Goal: Register for event/course

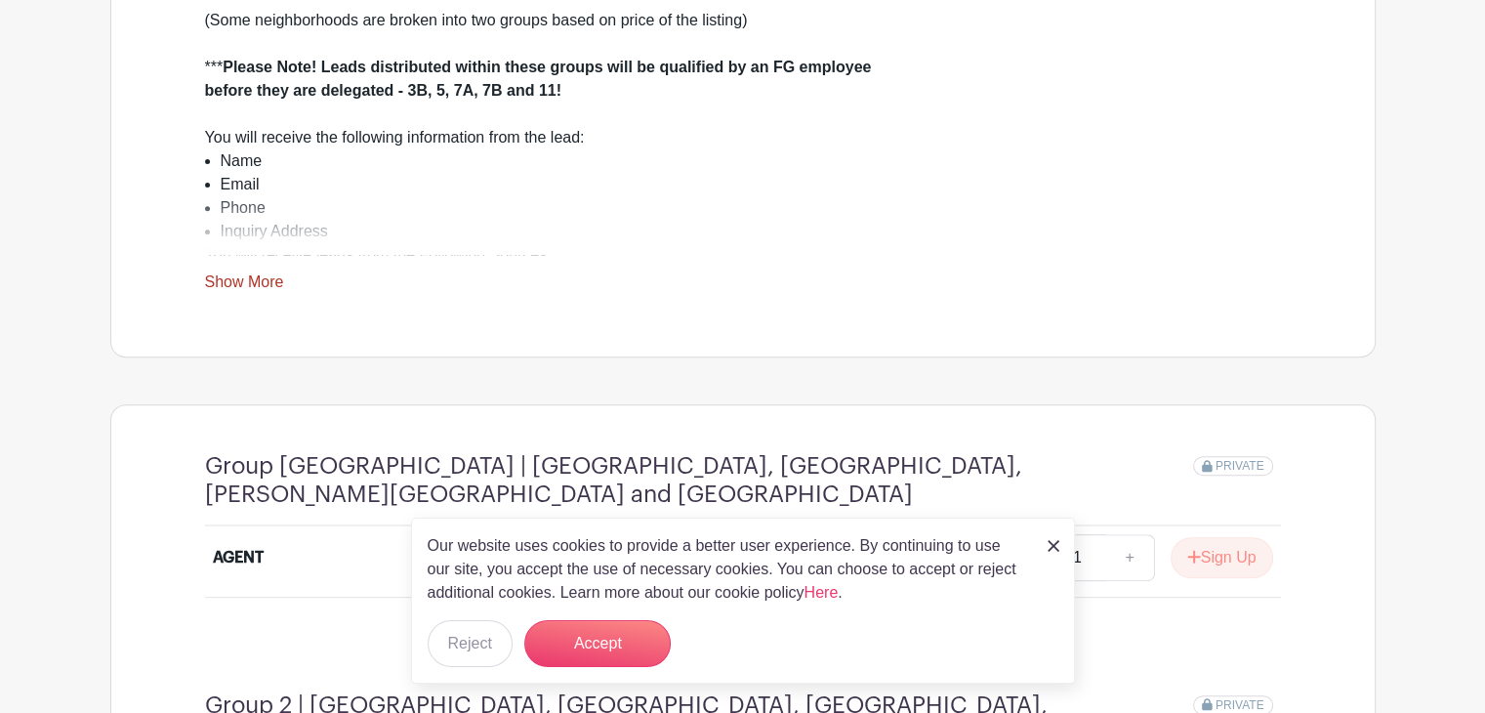
scroll to position [725, 0]
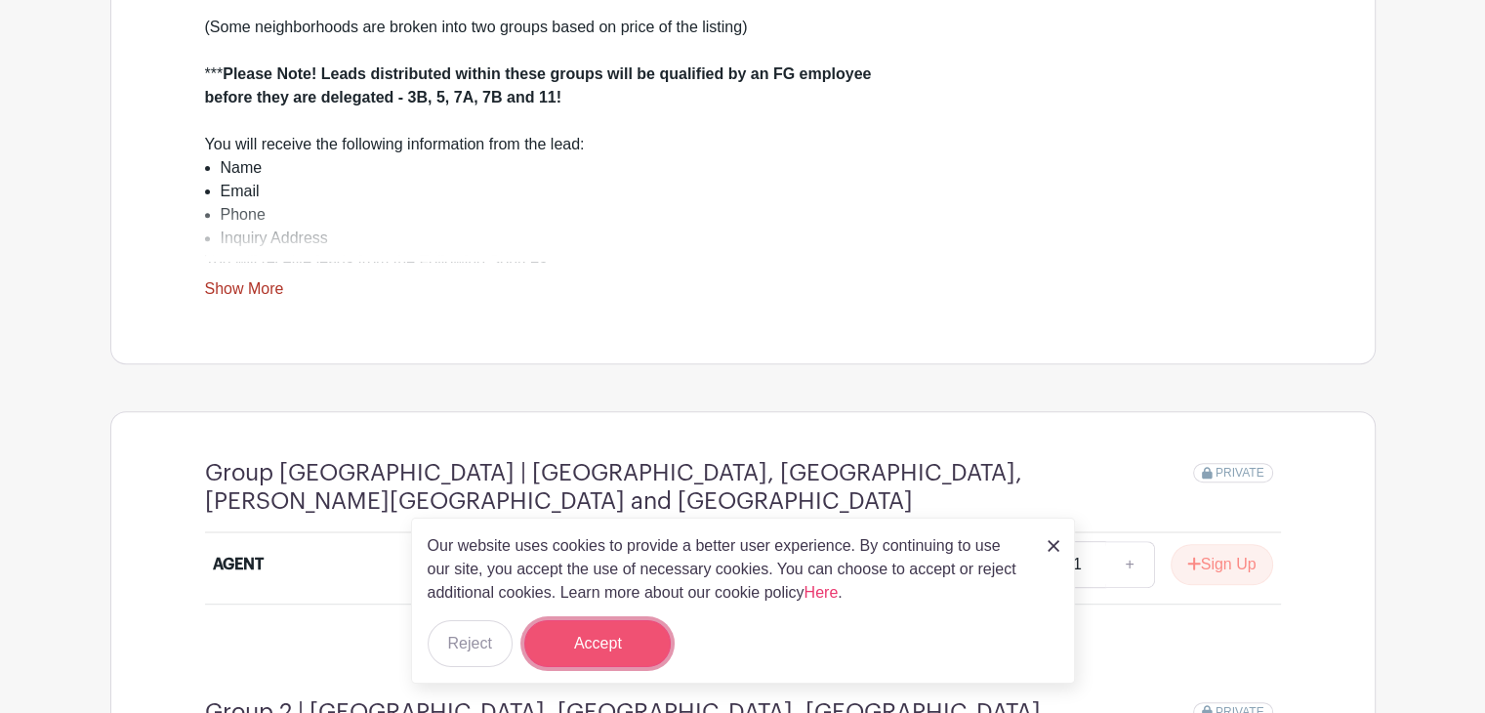
click at [569, 645] on button "Accept" at bounding box center [597, 643] width 146 height 47
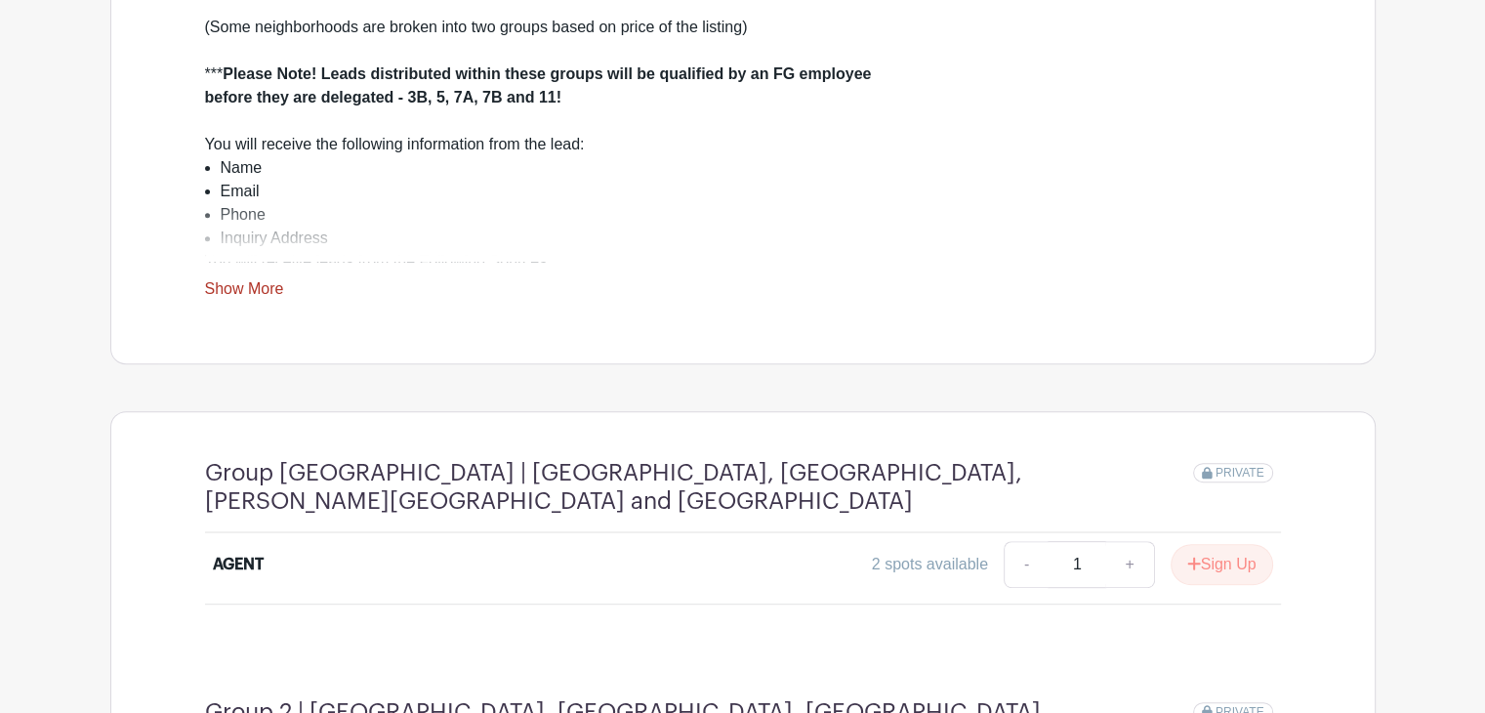
click at [736, 568] on div "2 spots available - 1 + Sign Up" at bounding box center [874, 564] width 795 height 47
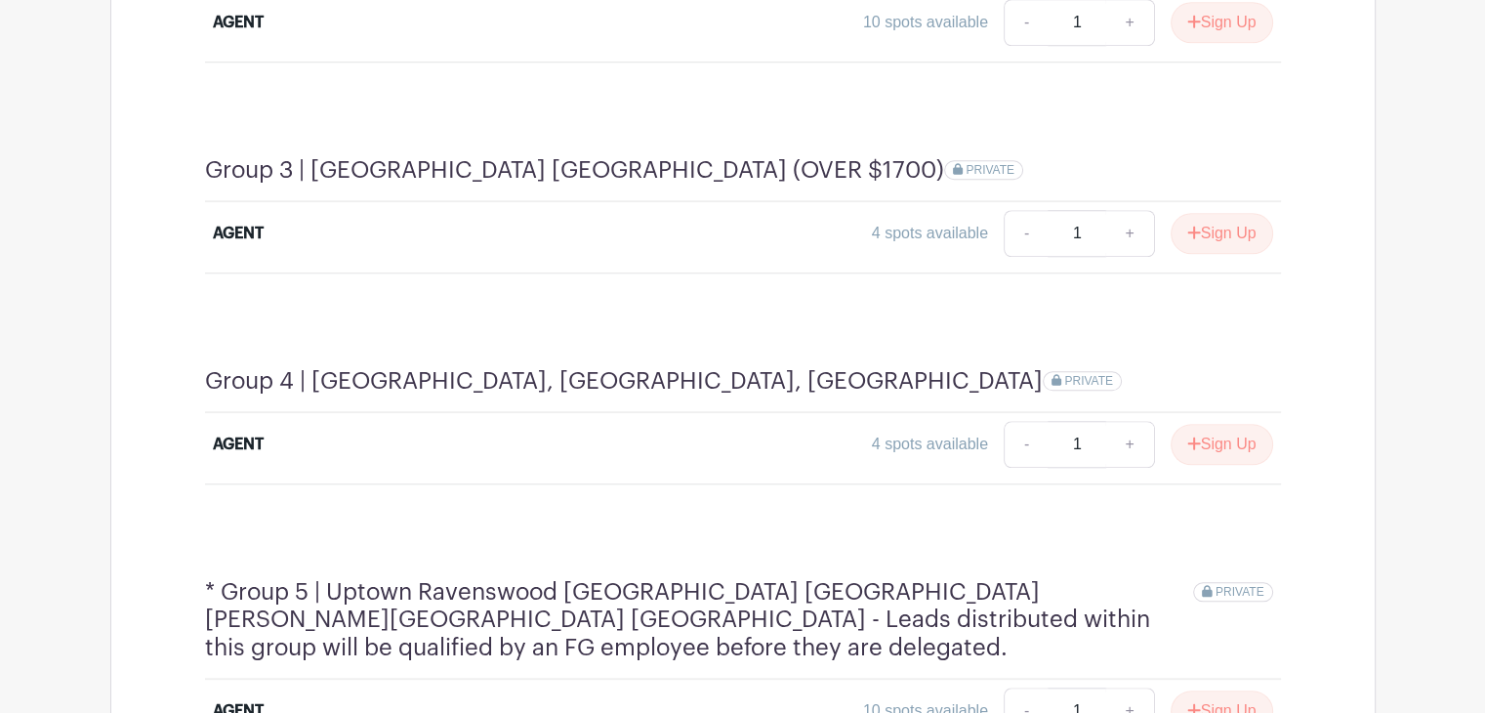
scroll to position [1784, 0]
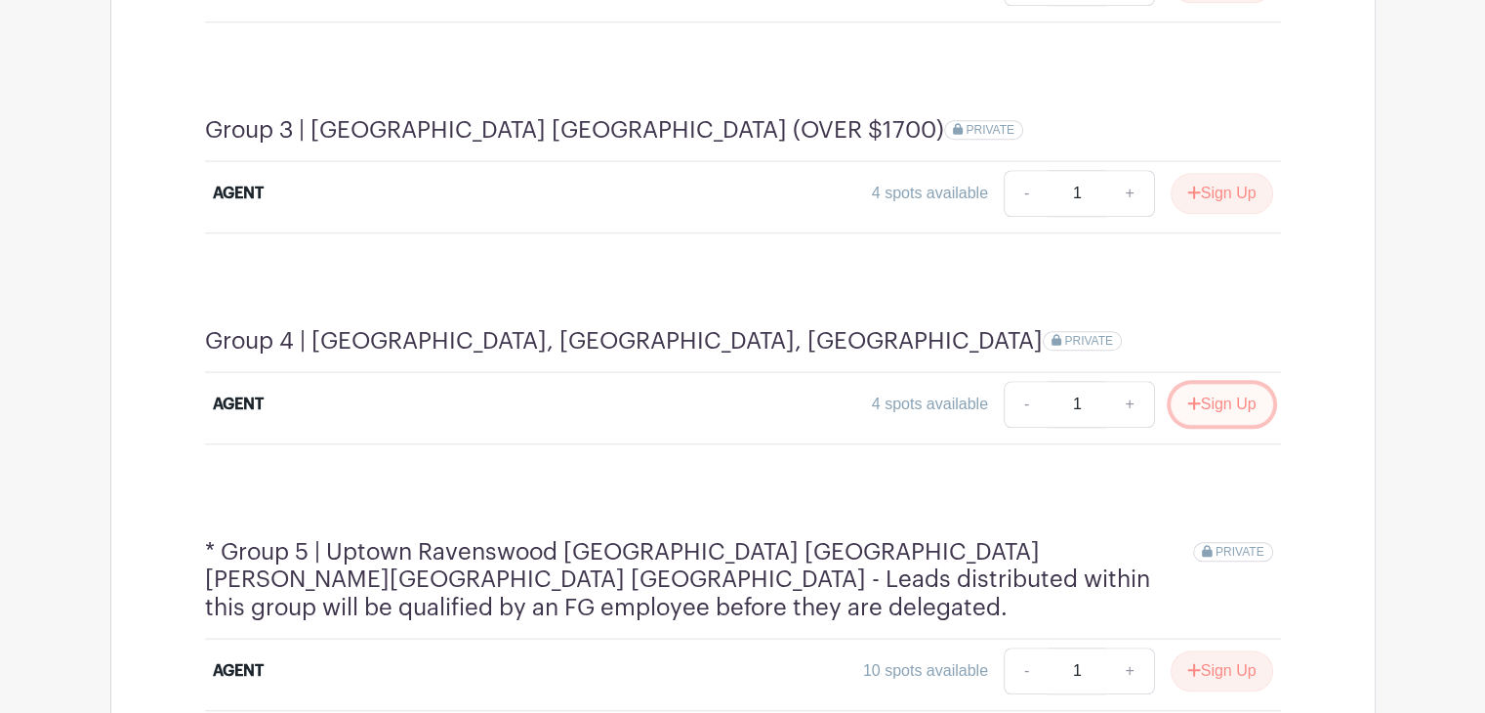
click at [1194, 395] on icon "submit" at bounding box center [1194, 403] width 14 height 16
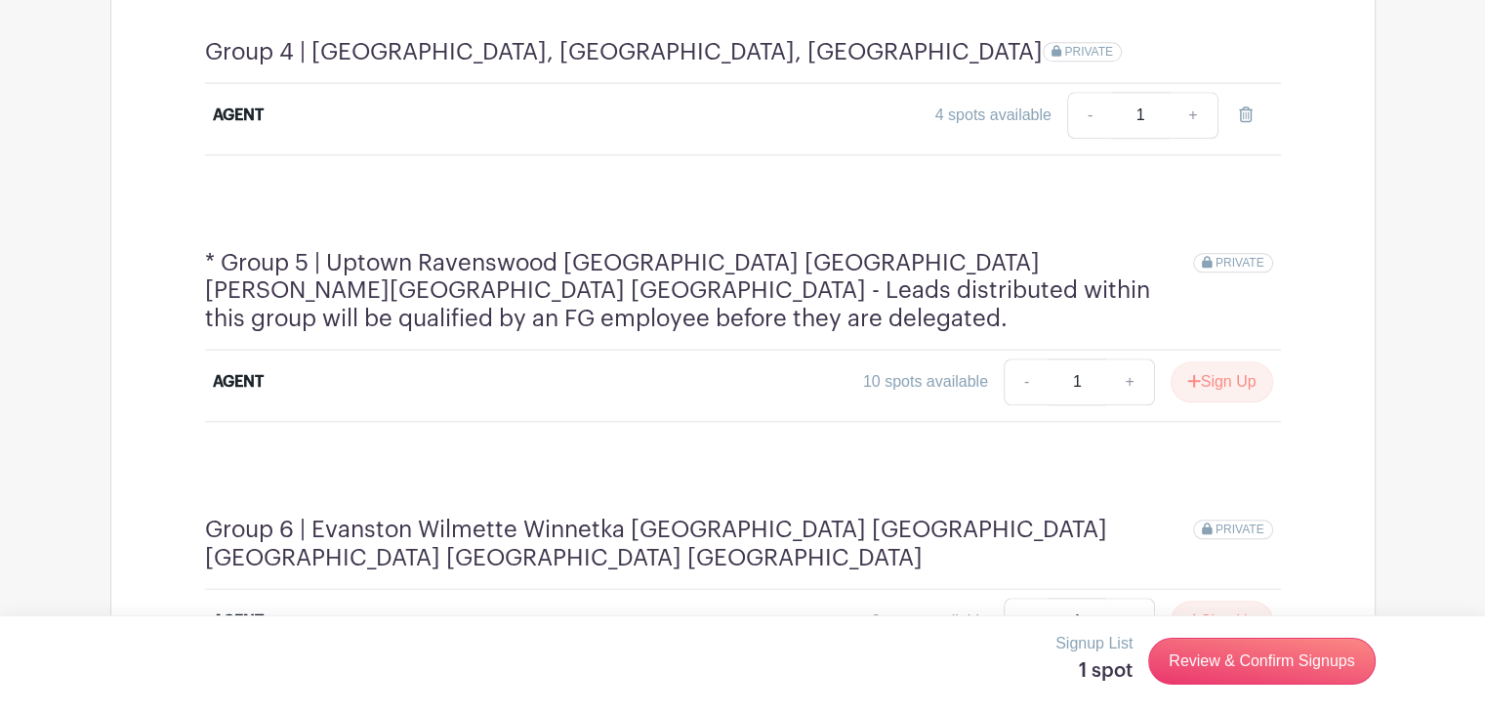
scroll to position [2112, 0]
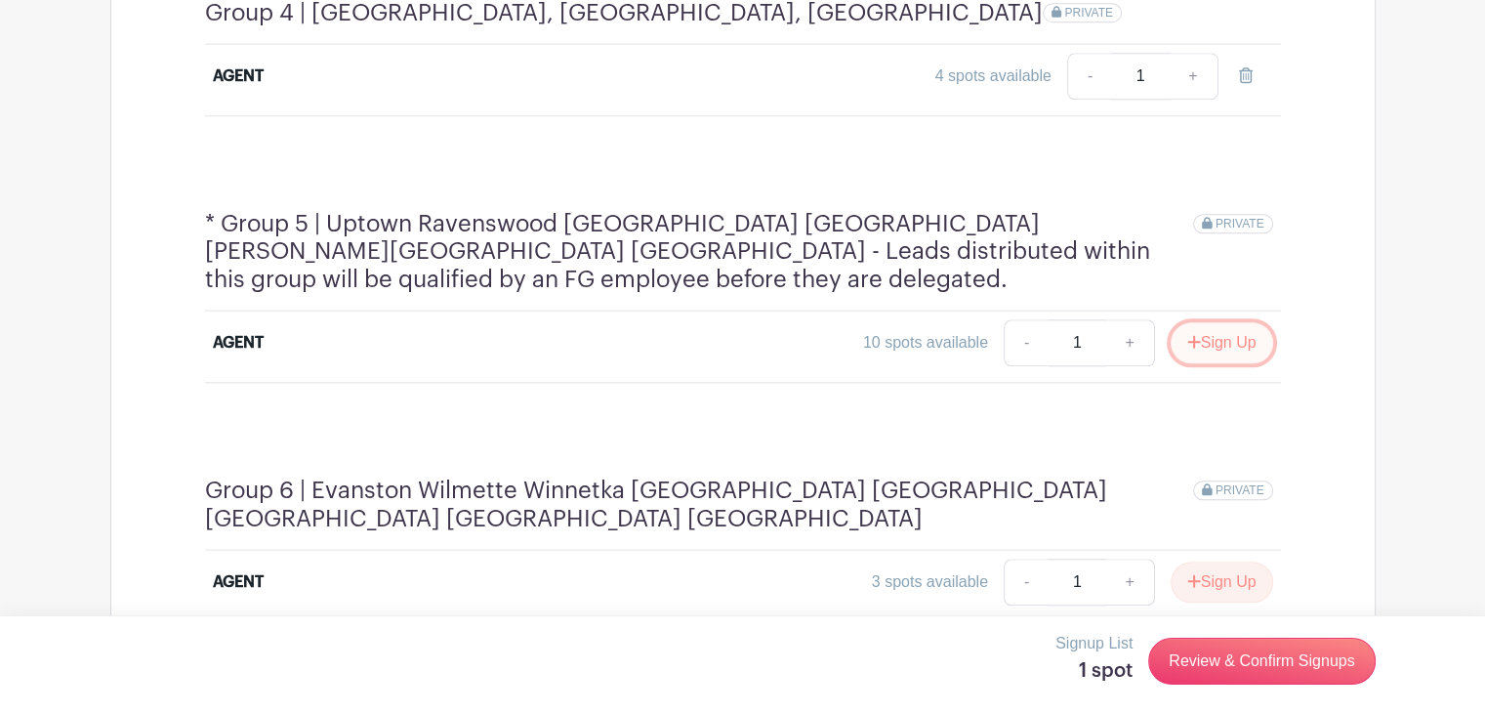
click at [1204, 322] on button "Sign Up" at bounding box center [1221, 342] width 102 height 41
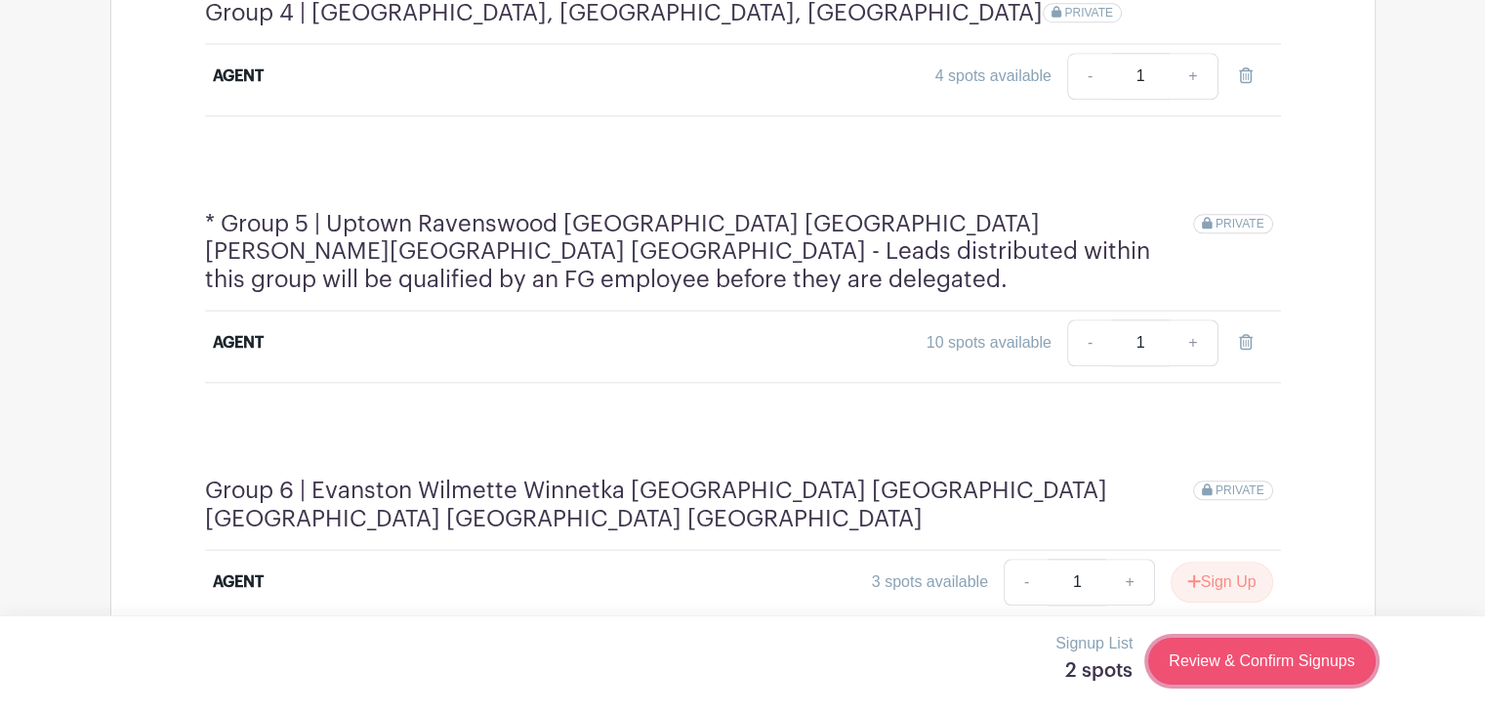
click at [1219, 652] on link "Review & Confirm Signups" at bounding box center [1261, 660] width 226 height 47
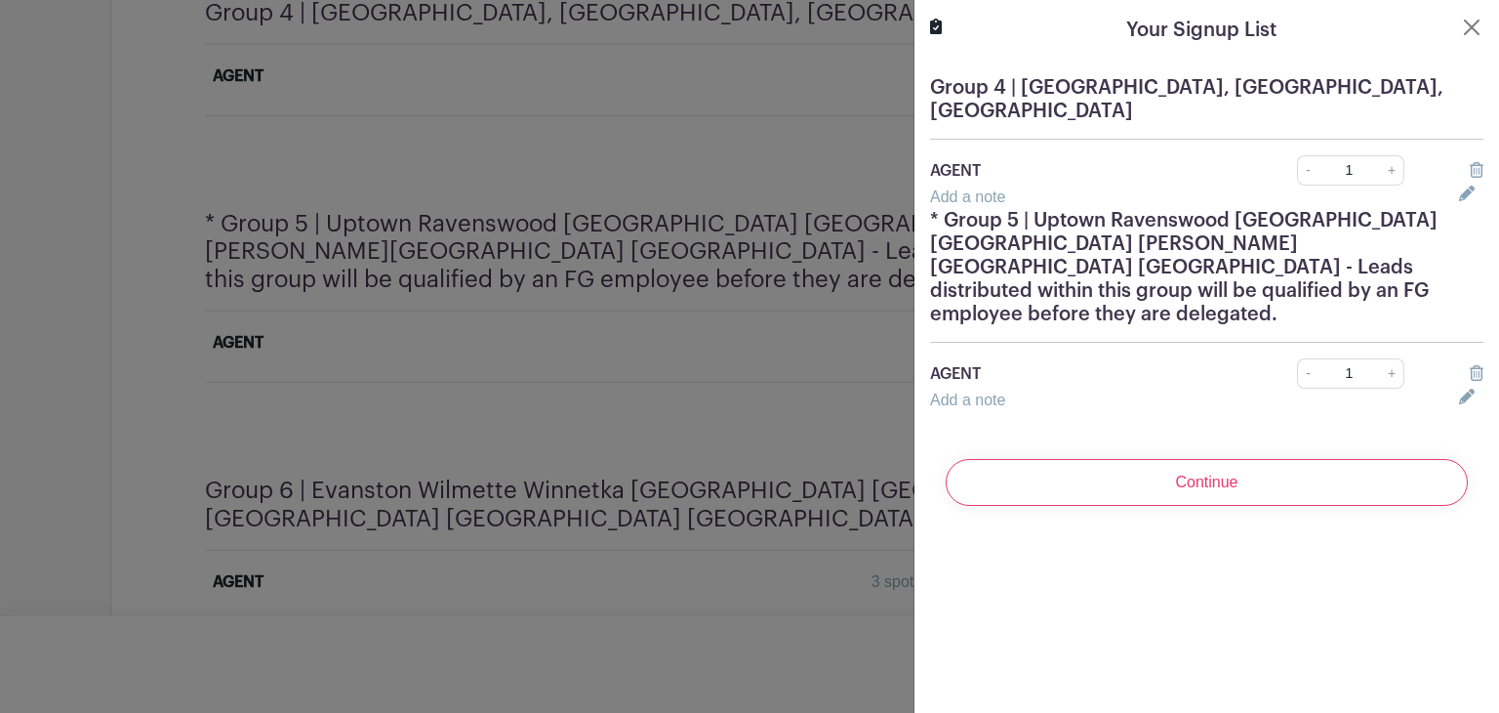
click at [1140, 459] on input "Continue" at bounding box center [1207, 482] width 522 height 47
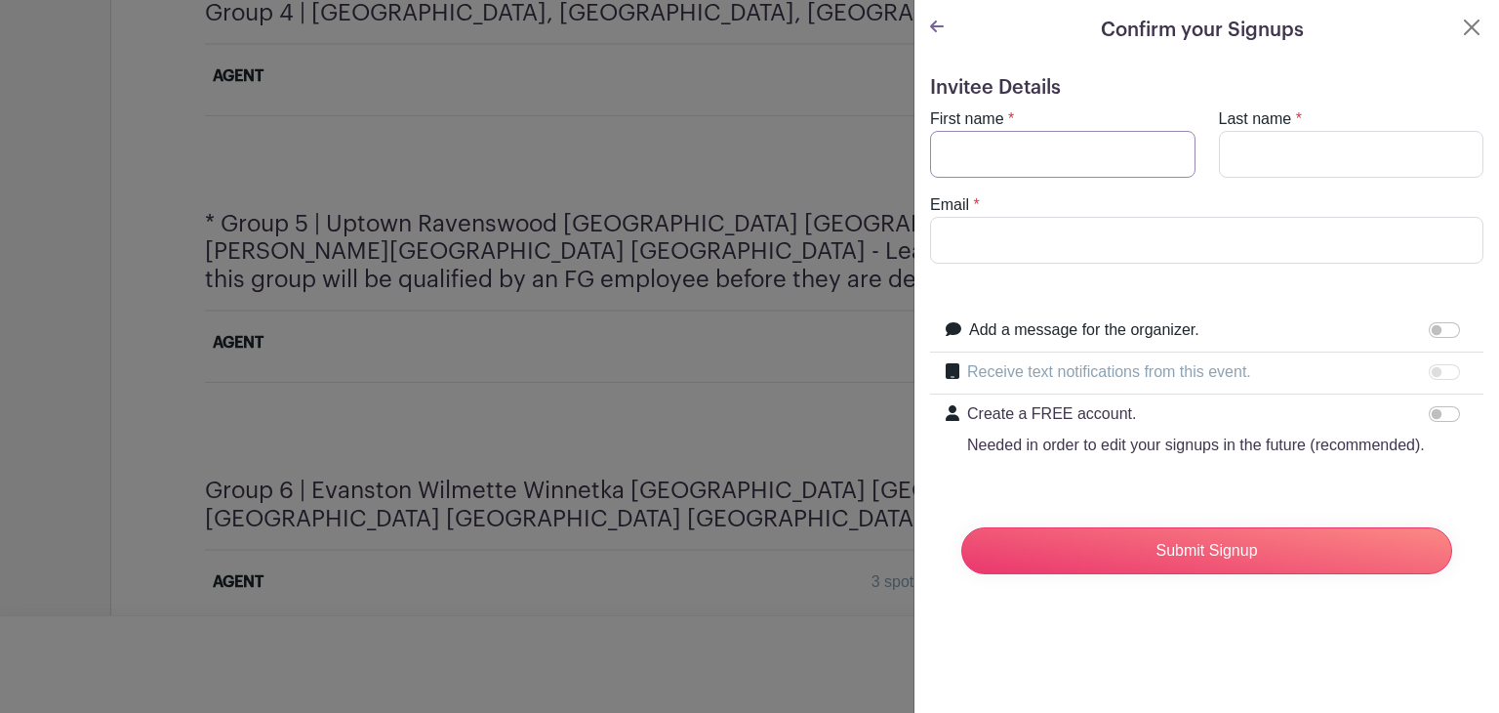
click at [1050, 149] on input "First name" at bounding box center [1062, 154] width 265 height 47
type input "[PERSON_NAME]"
click at [1226, 163] on input "Last name" at bounding box center [1351, 154] width 265 height 47
type input "[PERSON_NAME]"
click at [1187, 212] on div "Email *" at bounding box center [1206, 228] width 577 height 70
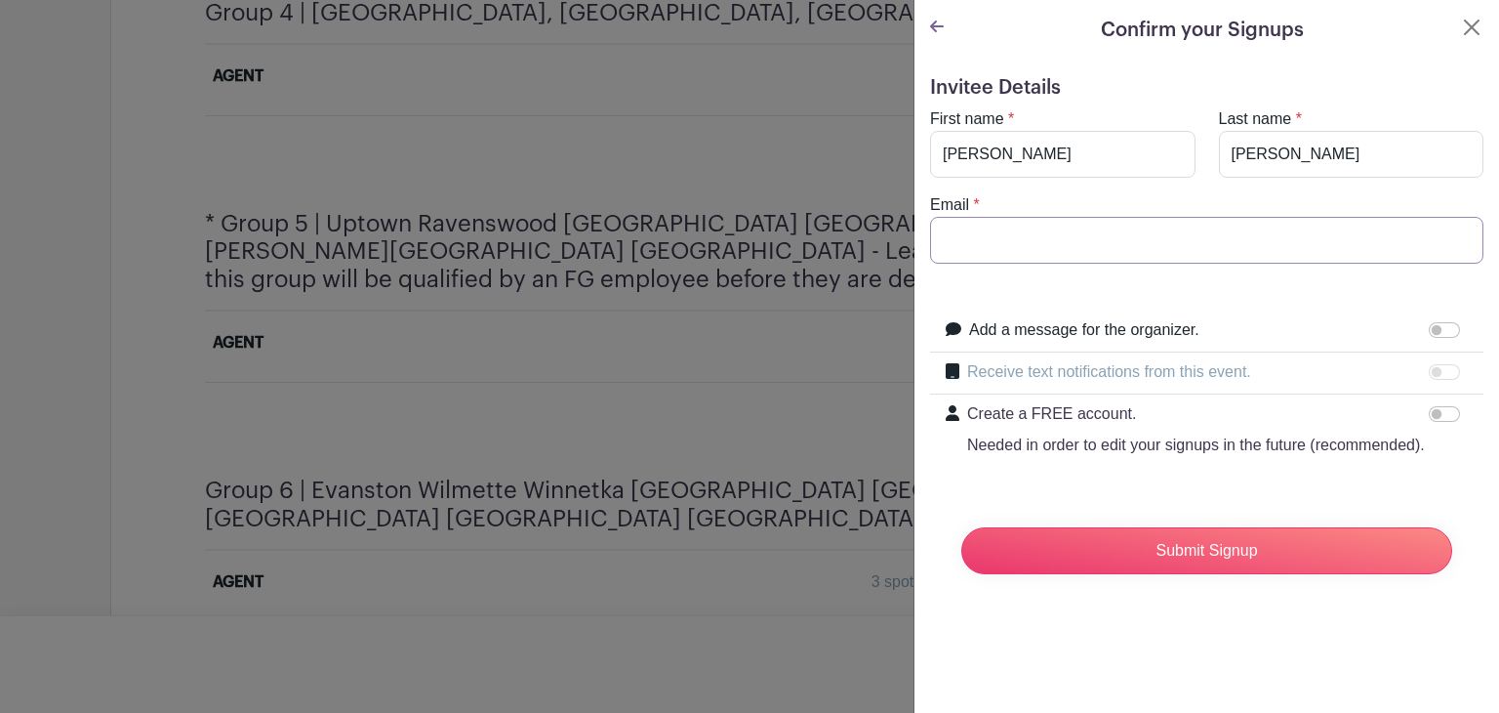
click at [1110, 238] on input "Email" at bounding box center [1206, 240] width 553 height 47
type input "[PERSON_NAME][EMAIL_ADDRESS][PERSON_NAME][DOMAIN_NAME]"
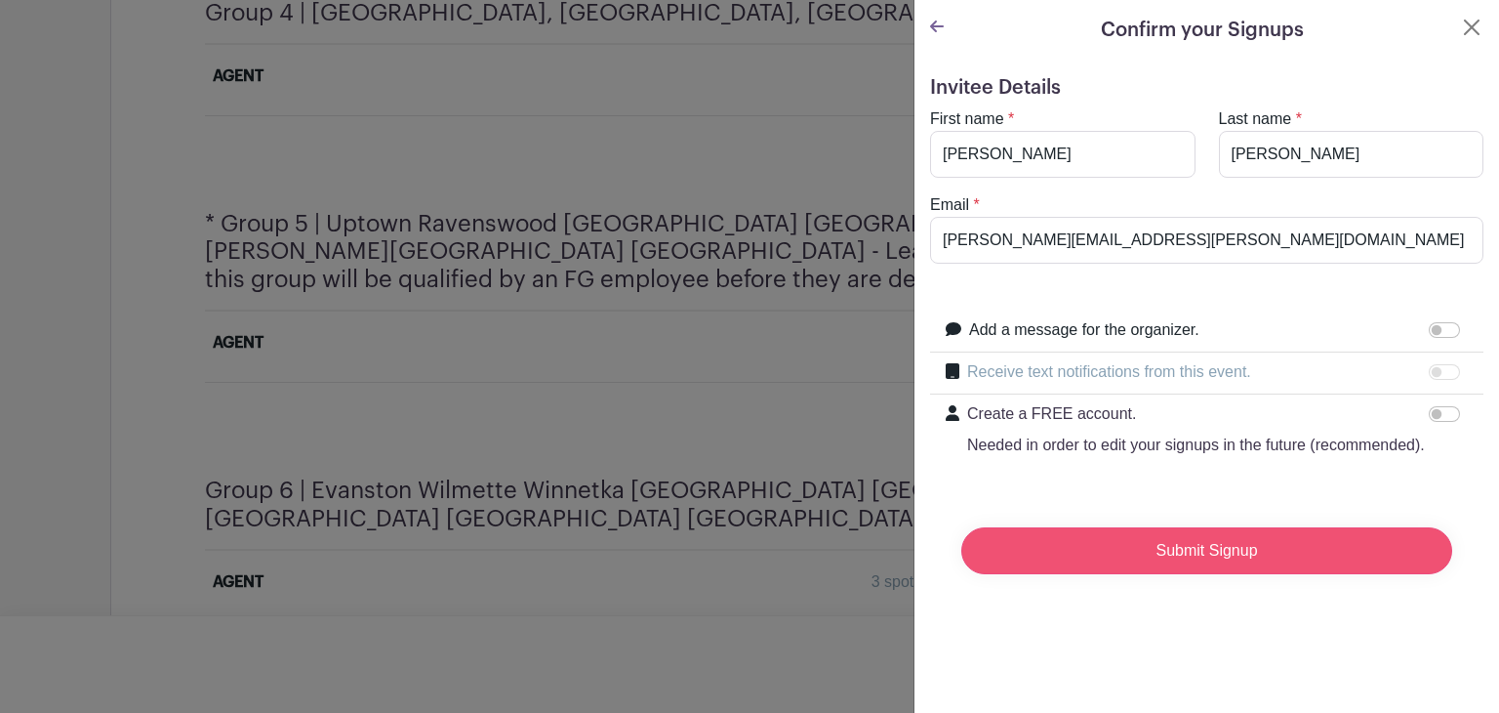
click at [1108, 568] on input "Submit Signup" at bounding box center [1206, 550] width 491 height 47
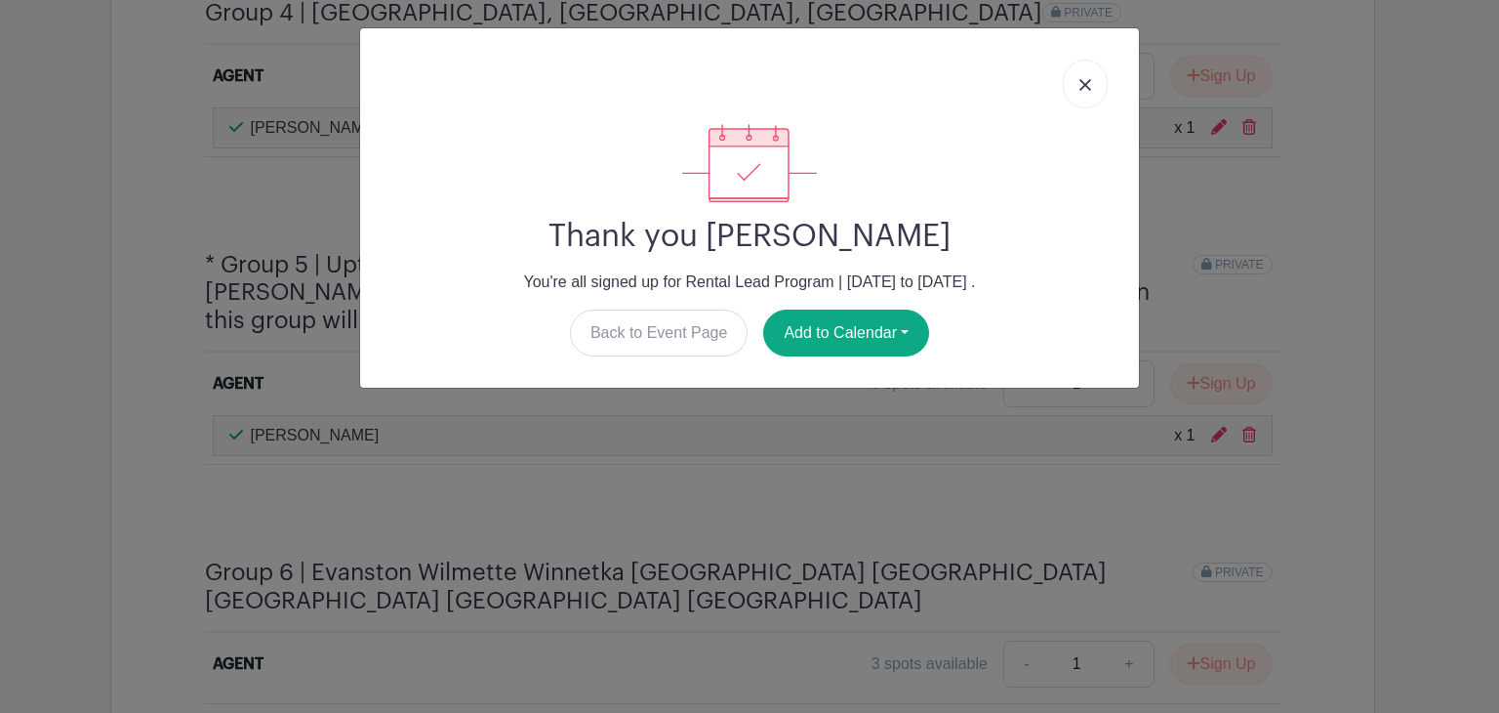
click at [1086, 83] on img at bounding box center [1086, 85] width 12 height 12
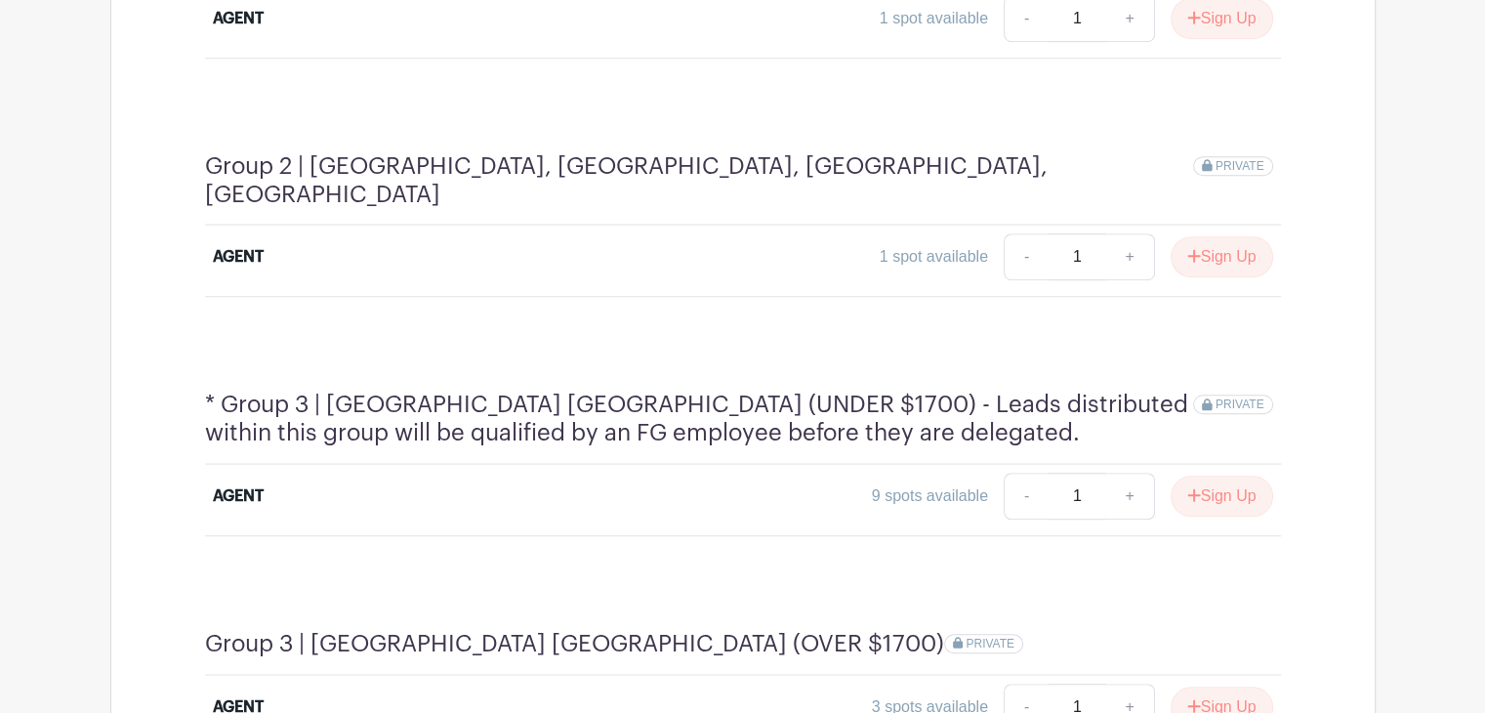
scroll to position [0, 0]
